Goal: Information Seeking & Learning: Learn about a topic

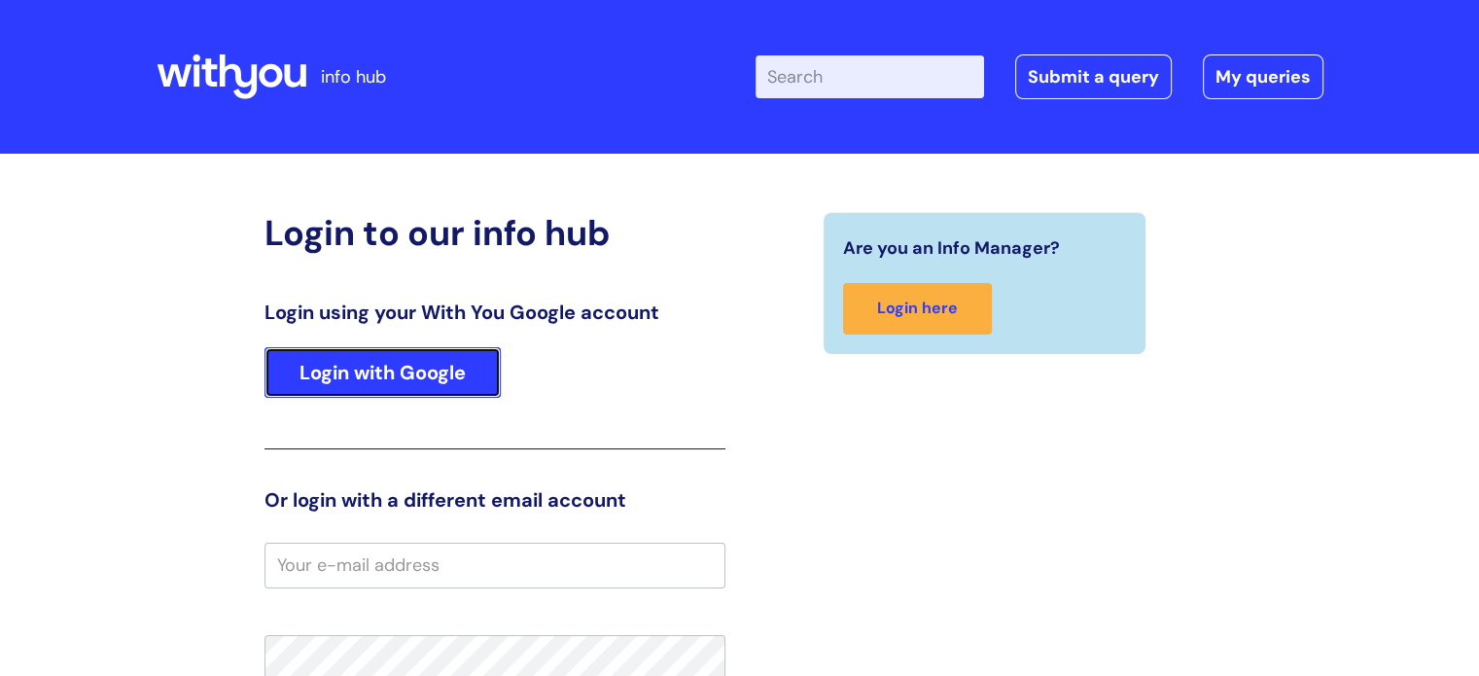
click at [325, 357] on link "Login with Google" at bounding box center [383, 372] width 236 height 51
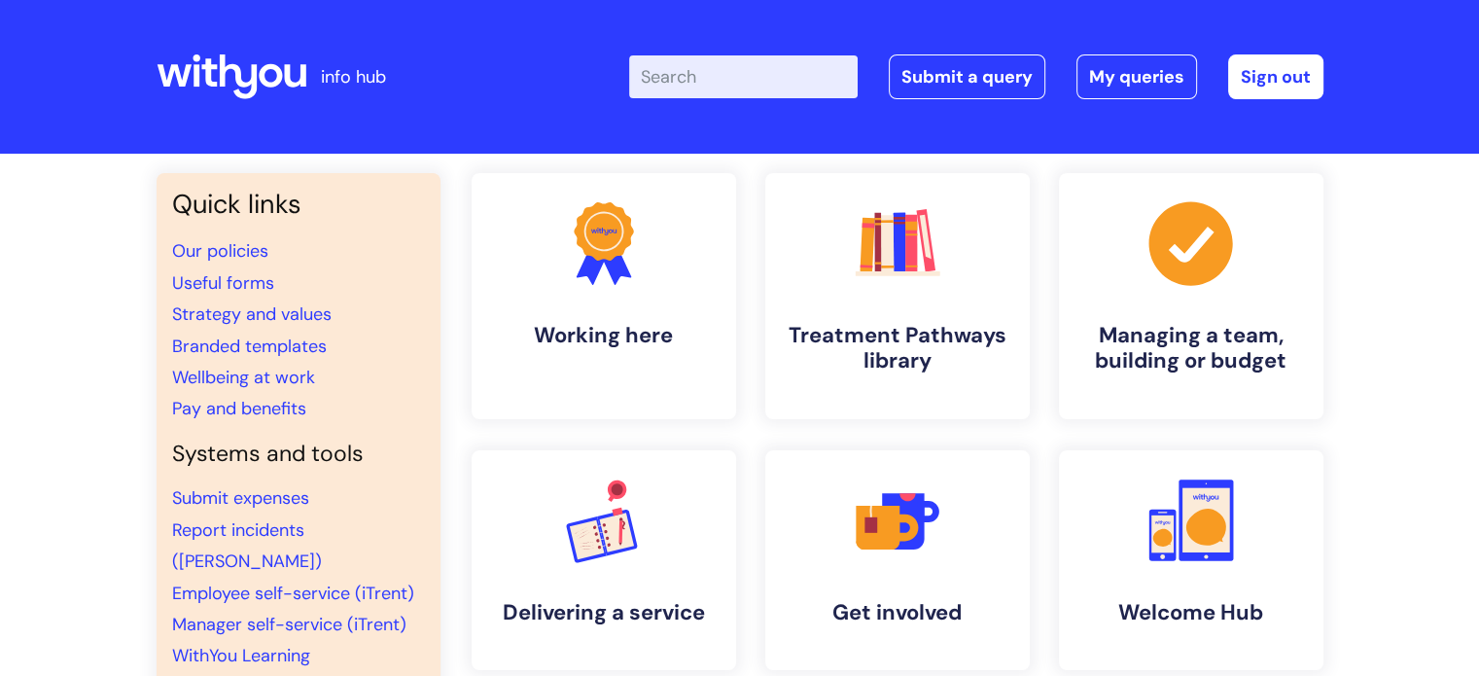
click at [755, 72] on input "Enter your search term here..." at bounding box center [743, 76] width 229 height 43
type input "[MEDICAL_DATA]"
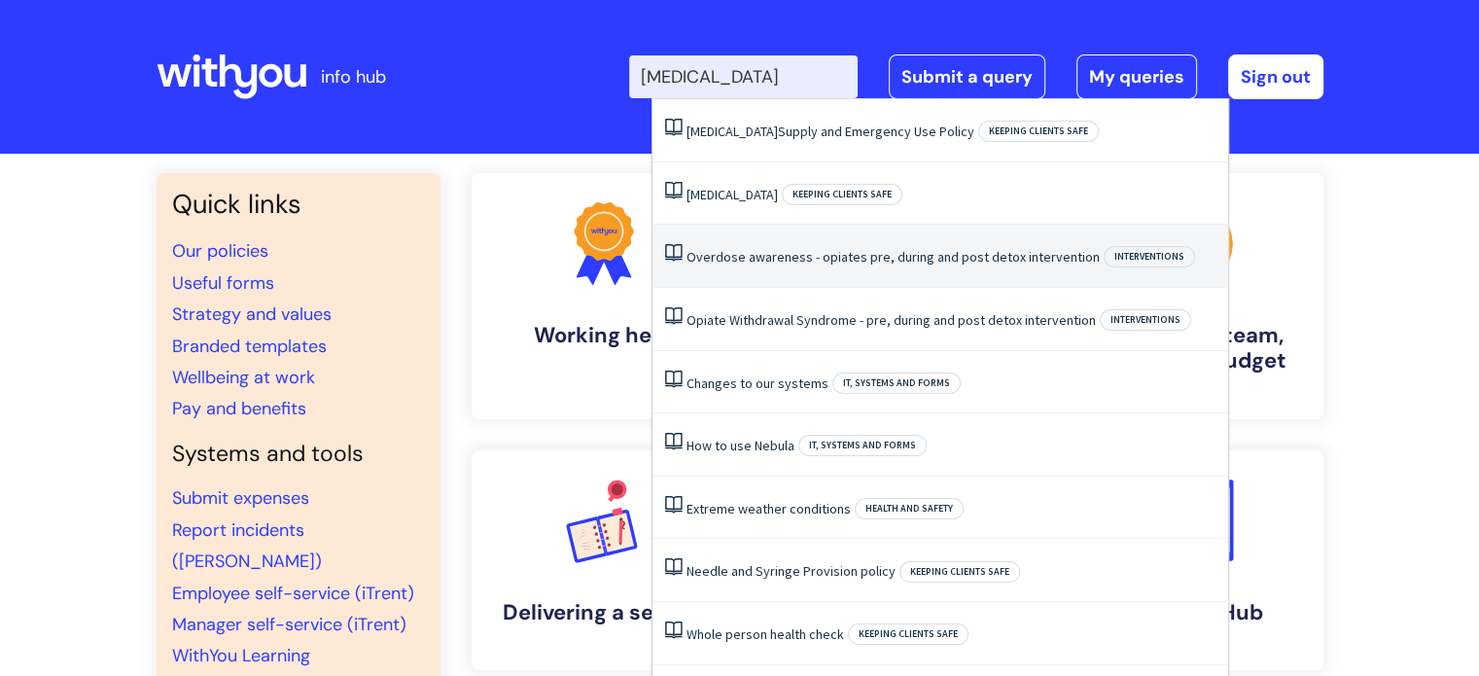
click at [855, 248] on link "Overdose awareness - opiates pre, during and post detox intervention" at bounding box center [893, 257] width 413 height 18
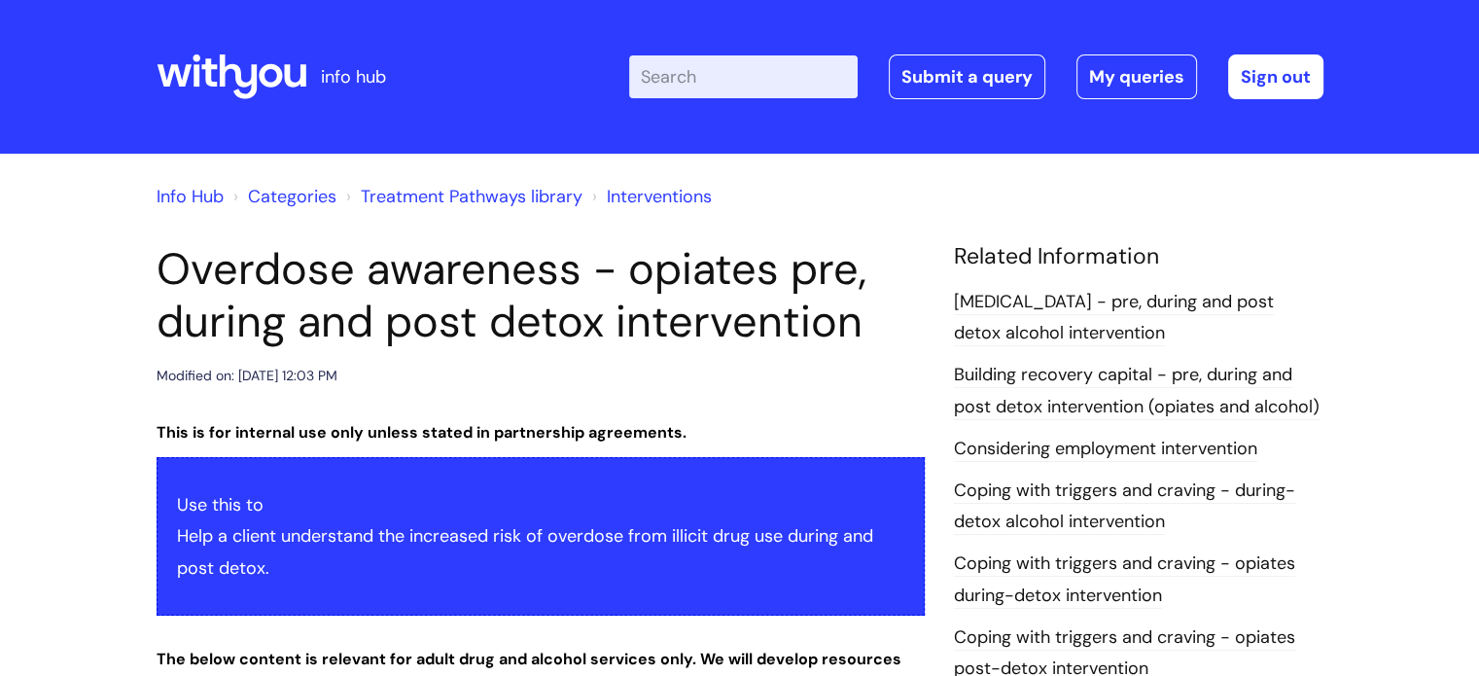
click at [703, 70] on input "Enter your search term here..." at bounding box center [743, 76] width 229 height 43
drag, startPoint x: 836, startPoint y: 80, endPoint x: 506, endPoint y: 50, distance: 332.1
click at [506, 50] on div "Enter your search term here... overdose awareness Search Submit a query My quer…" at bounding box center [884, 76] width 877 height 115
type input "naloxone"
click button "Search" at bounding box center [0, 0] width 0 height 0
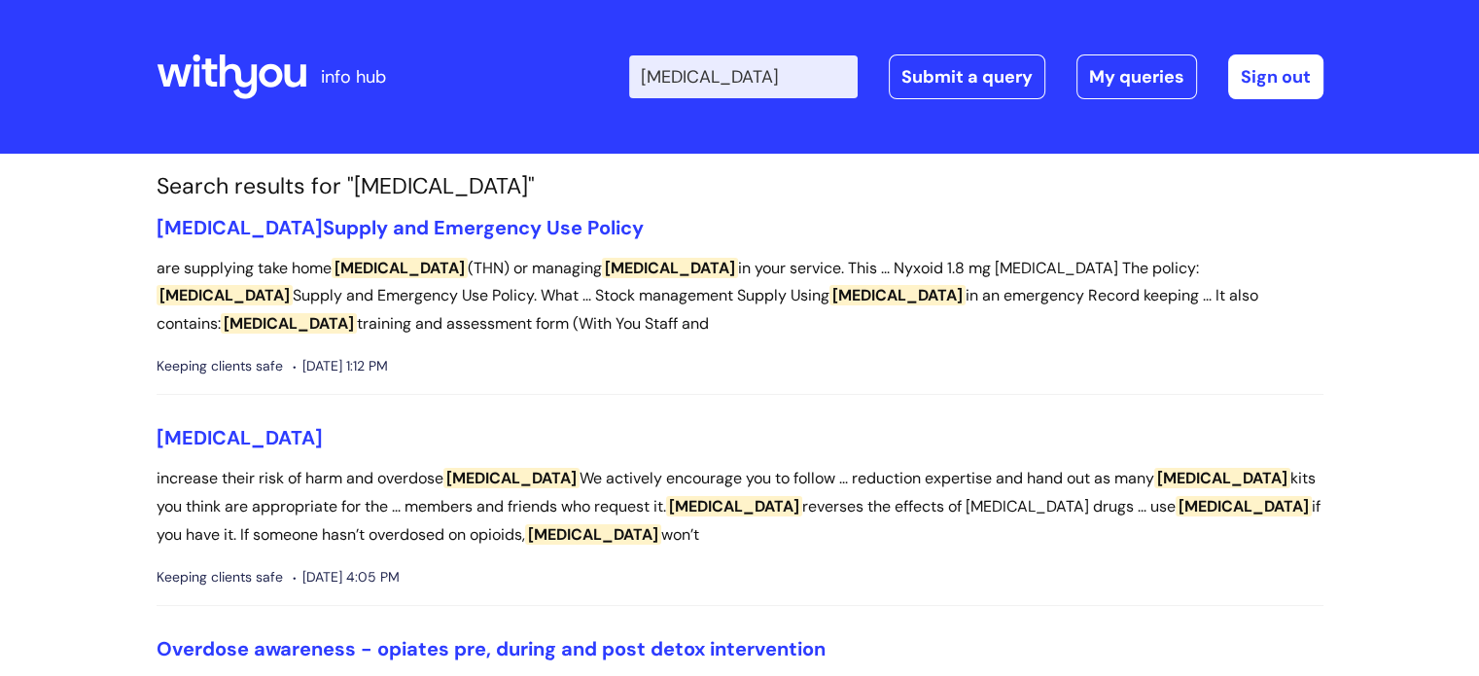
click at [774, 78] on input "[MEDICAL_DATA]" at bounding box center [743, 76] width 229 height 43
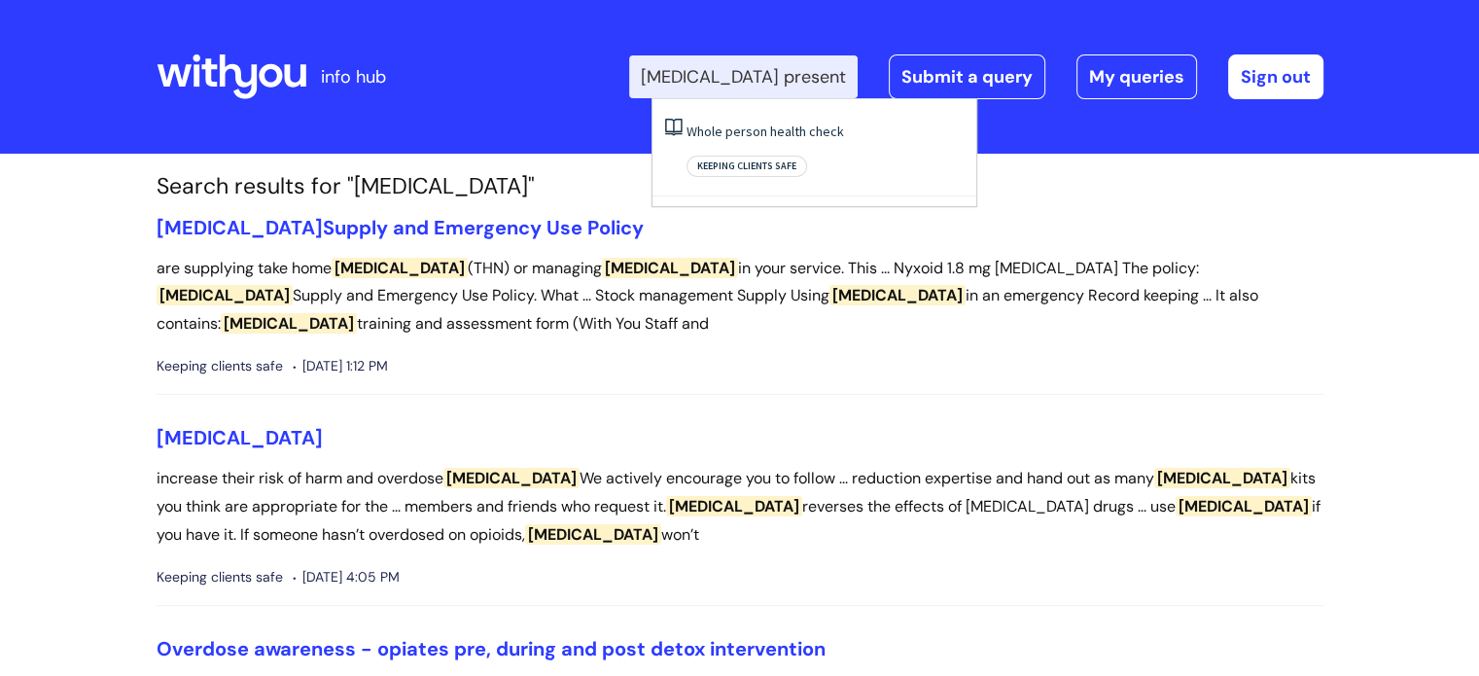
type input "[MEDICAL_DATA] presentation"
click button "Search" at bounding box center [0, 0] width 0 height 0
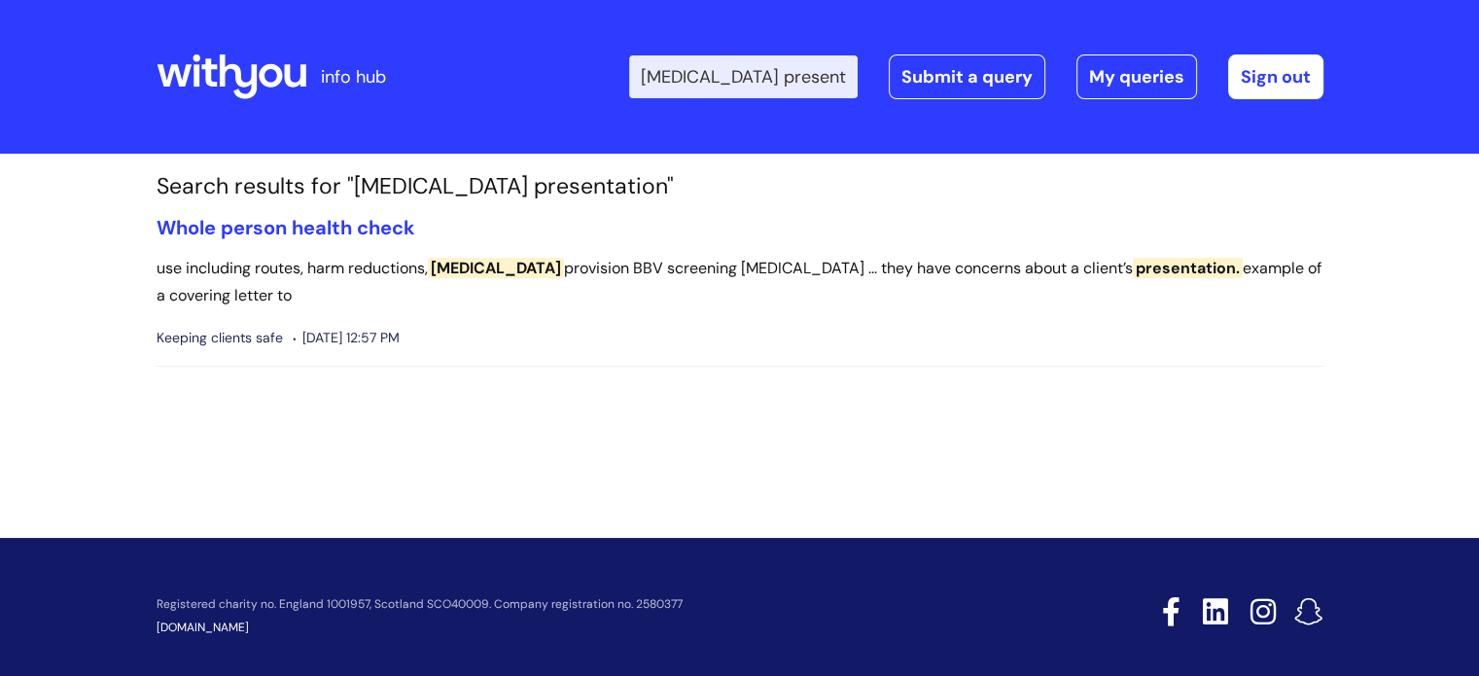
click at [342, 242] on li "Whole person health check use including routes, harm reductions, naloxone provi…" at bounding box center [740, 292] width 1167 height 152
click at [743, 78] on input "naloxone presentation" at bounding box center [743, 76] width 229 height 43
drag, startPoint x: 743, startPoint y: 78, endPoint x: 911, endPoint y: 107, distance: 170.8
click at [911, 107] on div "Enter your search term here... naloxone presentation Search Submit a query My q…" at bounding box center [884, 76] width 877 height 115
type input "n"
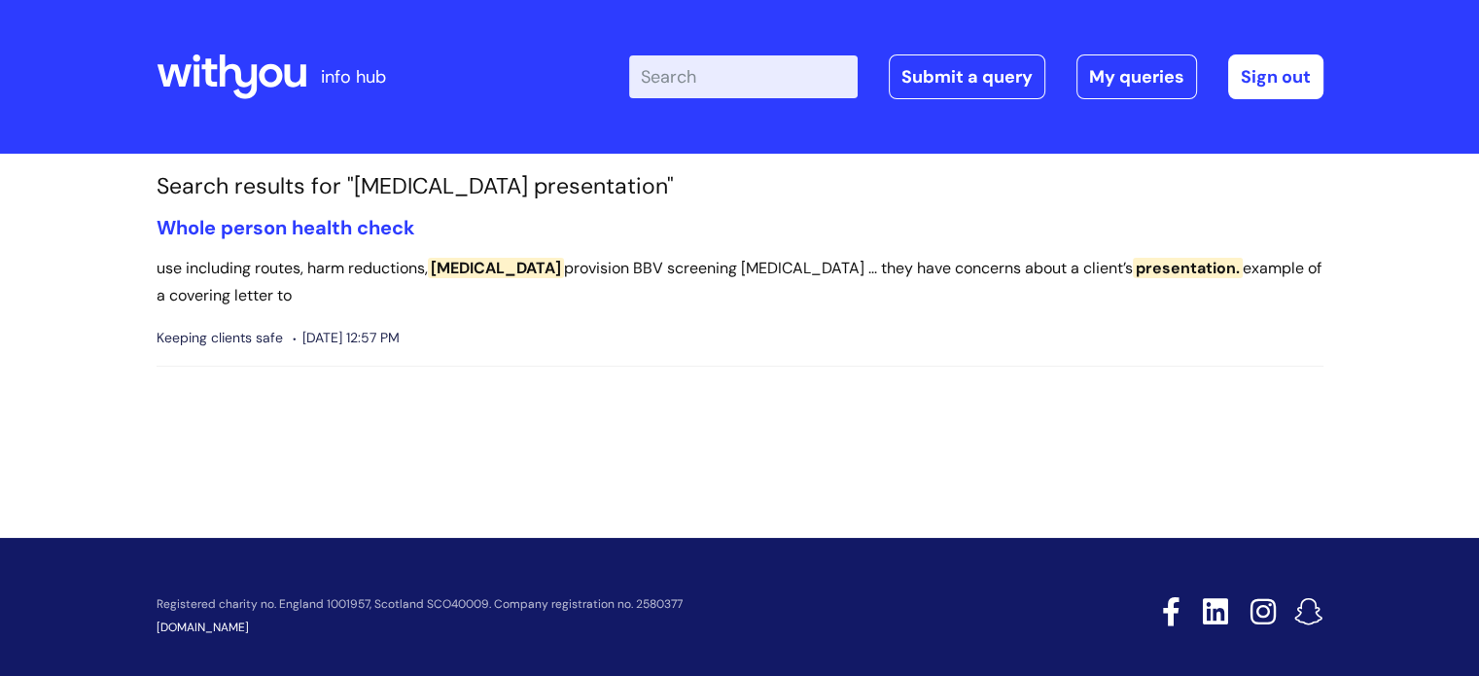
click at [911, 107] on div "Enter your search term here... Search Submit a query My queries Welcome Eve Pot…" at bounding box center [884, 76] width 877 height 115
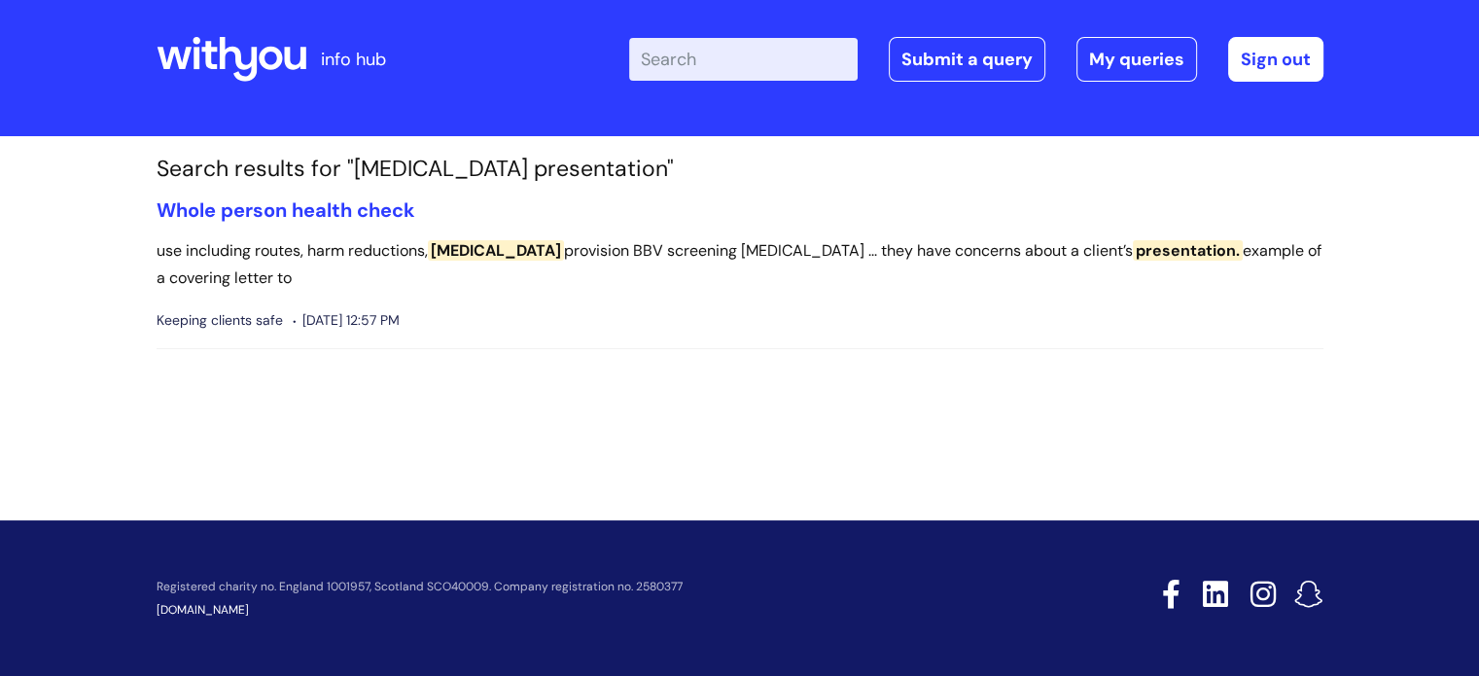
click at [814, 61] on input "Enter your search term here..." at bounding box center [743, 59] width 229 height 43
type input "overdose awareness"
click button "Search" at bounding box center [0, 0] width 0 height 0
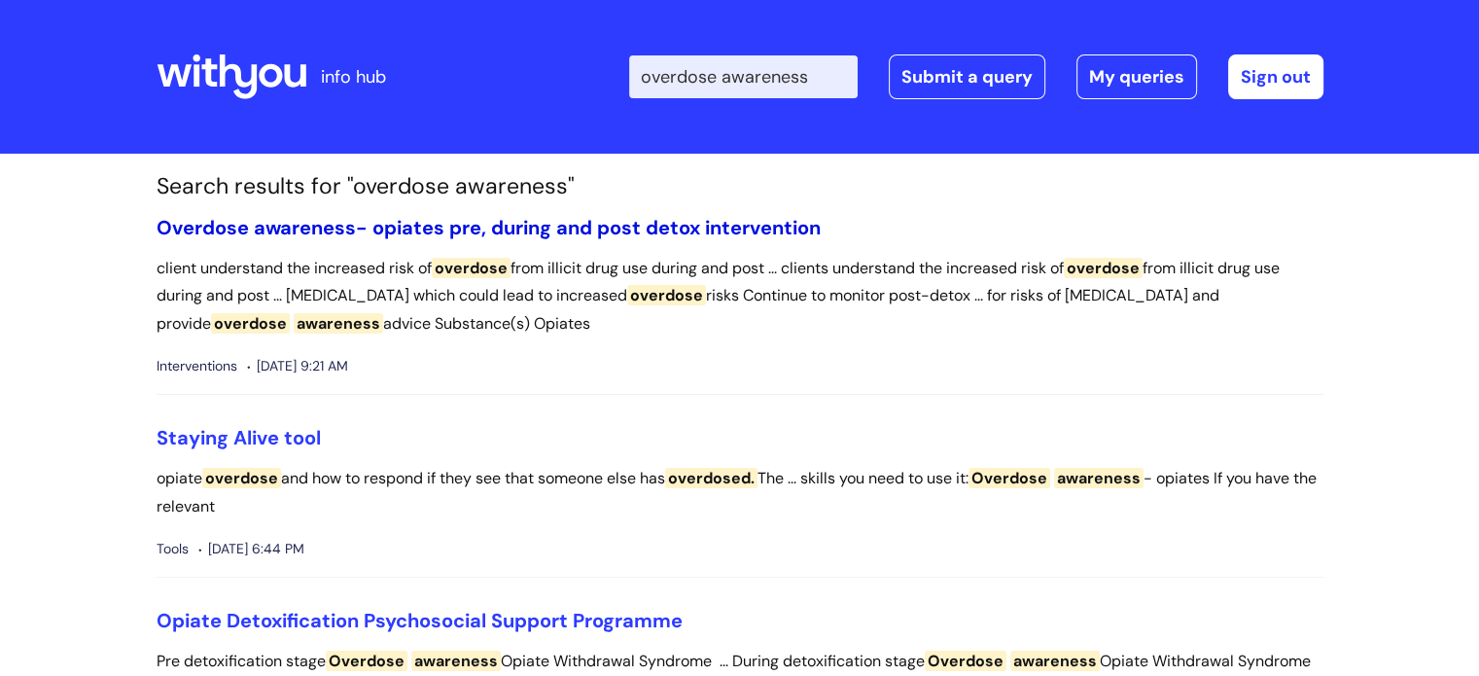
click at [595, 225] on link "Overdose awareness - opiates pre, during and post detox intervention" at bounding box center [489, 227] width 664 height 25
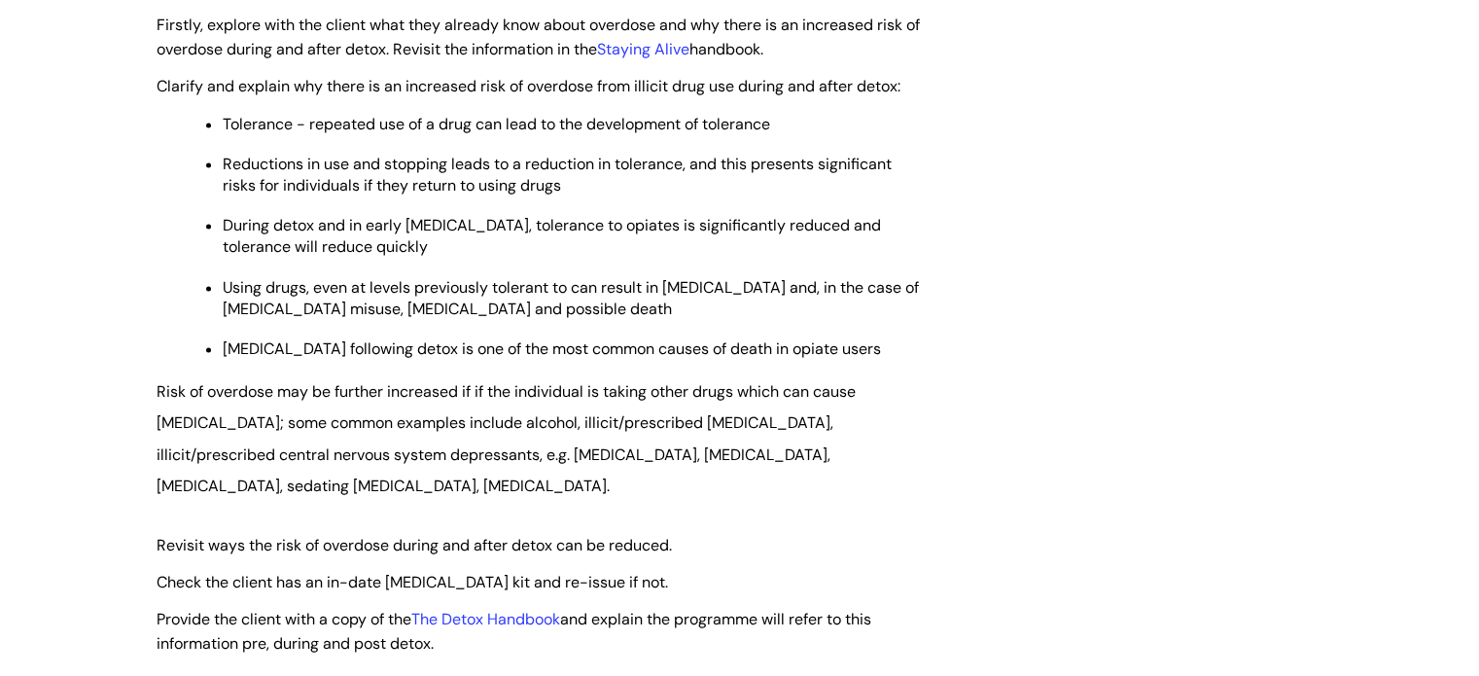
scroll to position [2778, 0]
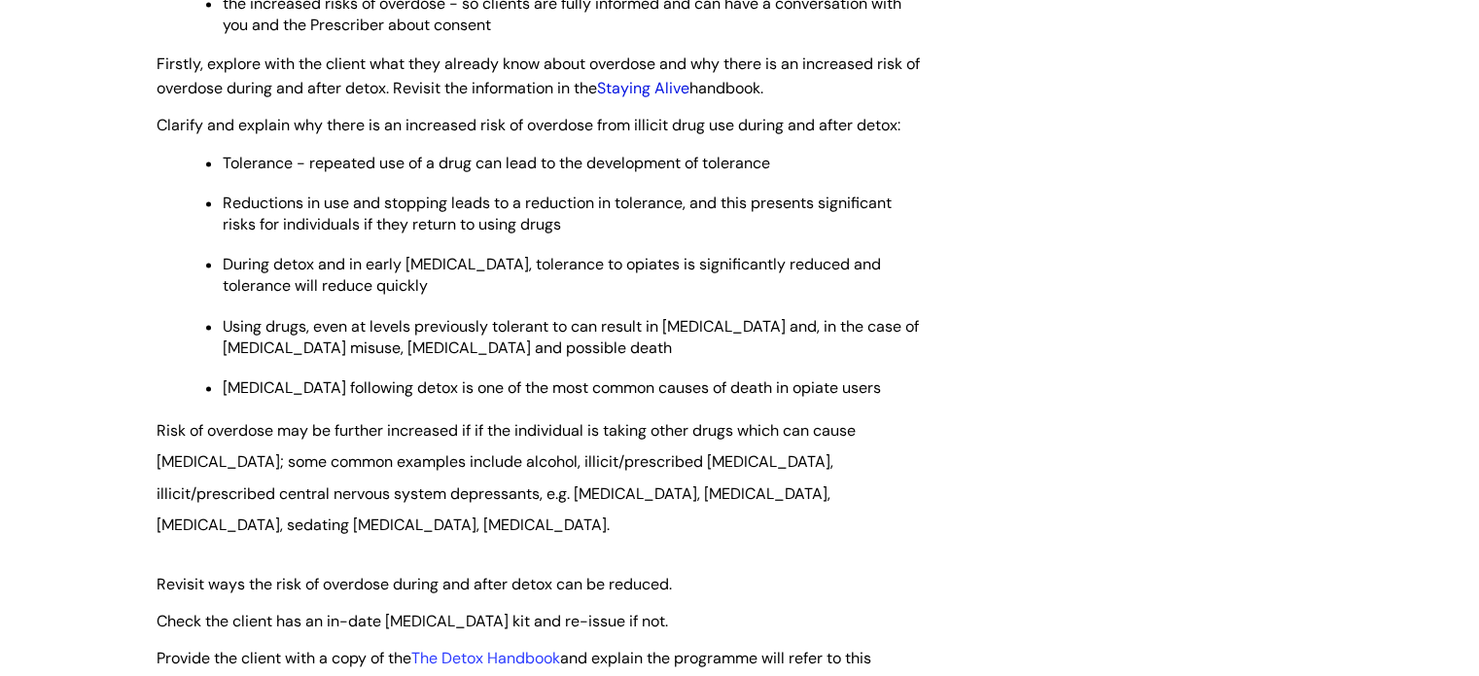
click at [665, 78] on link "Staying Alive" at bounding box center [643, 88] width 92 height 20
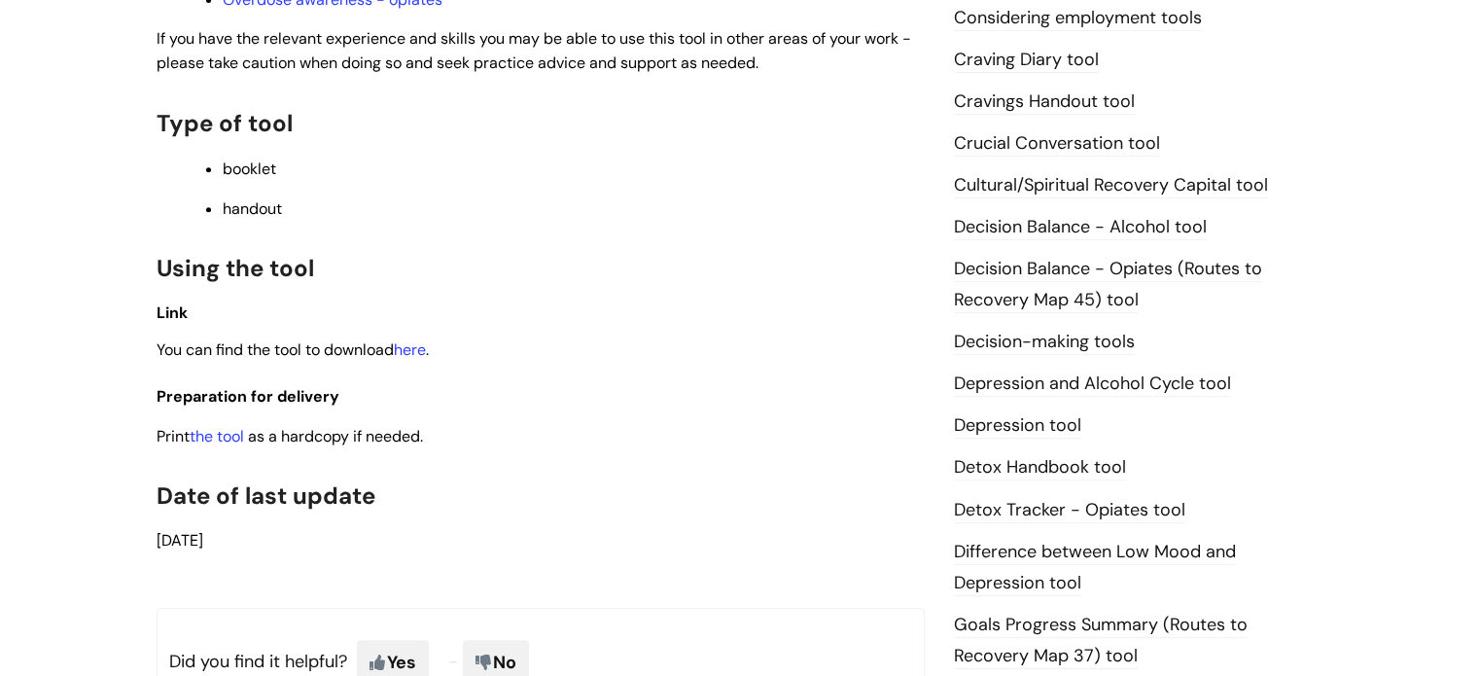
scroll to position [714, 0]
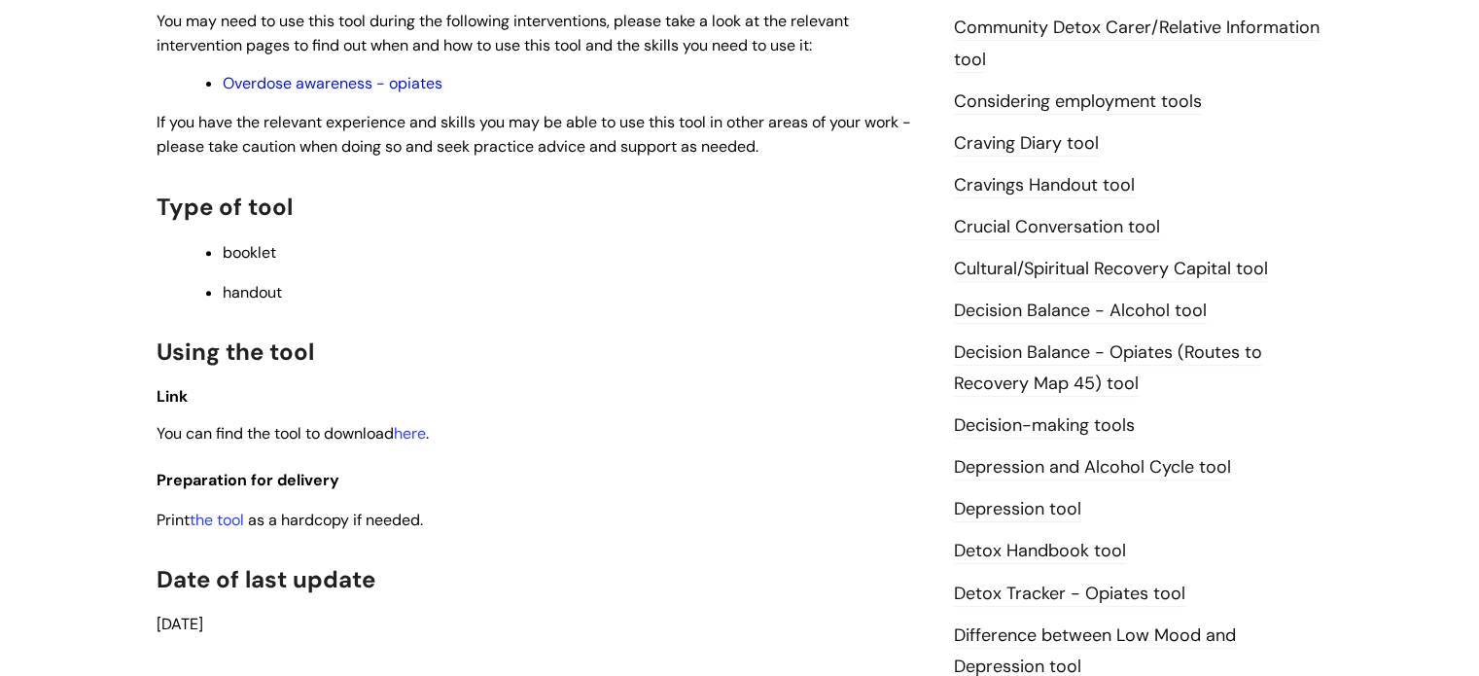
click at [280, 73] on link "Overdose awareness - opiates" at bounding box center [333, 83] width 220 height 20
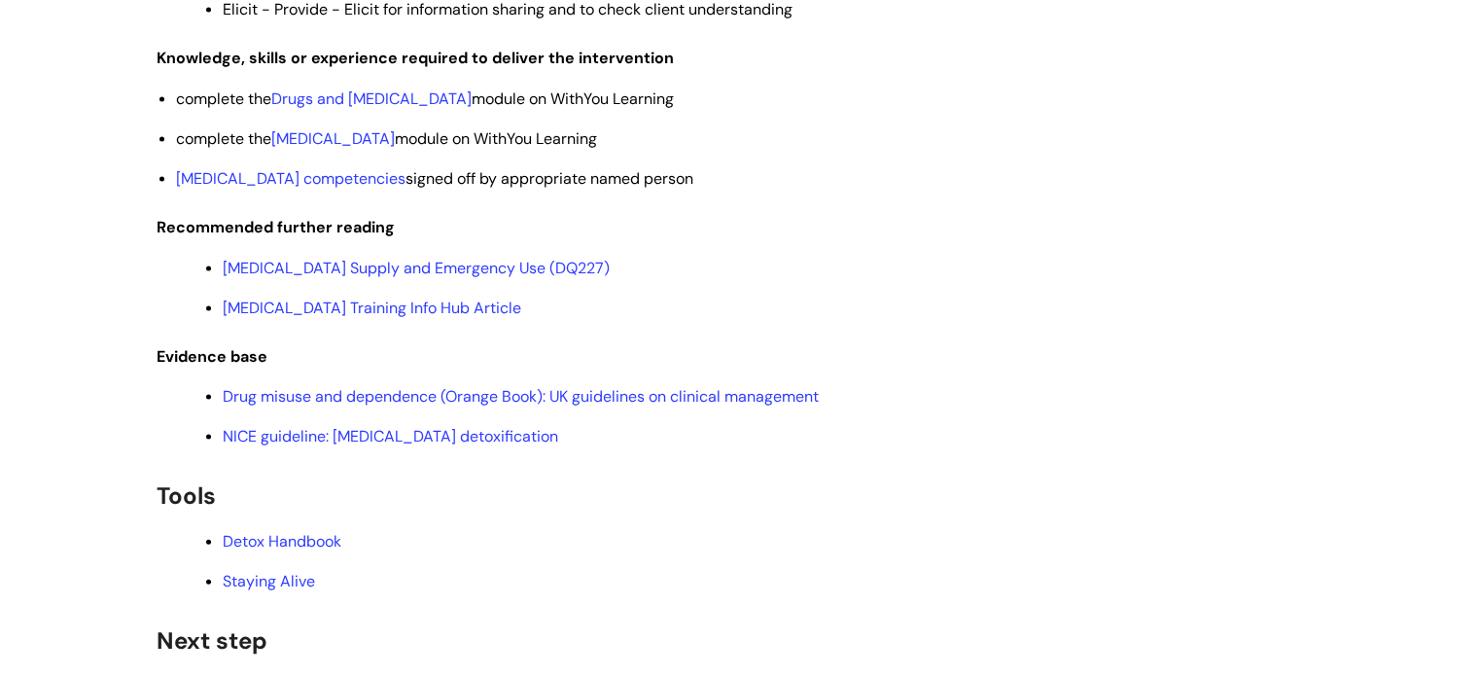
scroll to position [4170, 0]
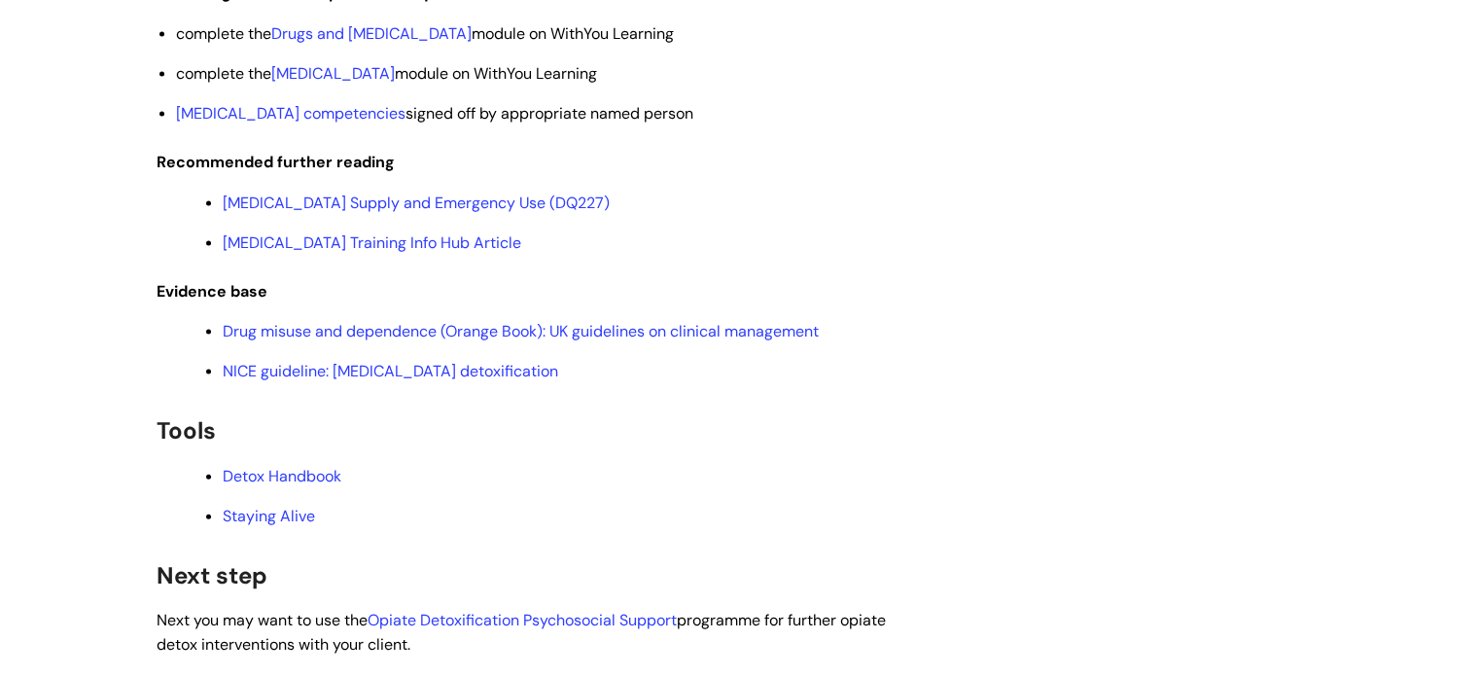
drag, startPoint x: 1493, startPoint y: 75, endPoint x: 1493, endPoint y: 570, distance: 495.1
click at [419, 249] on link "[MEDICAL_DATA] Training Info Hub Article" at bounding box center [372, 242] width 299 height 20
